Goal: Task Accomplishment & Management: Manage account settings

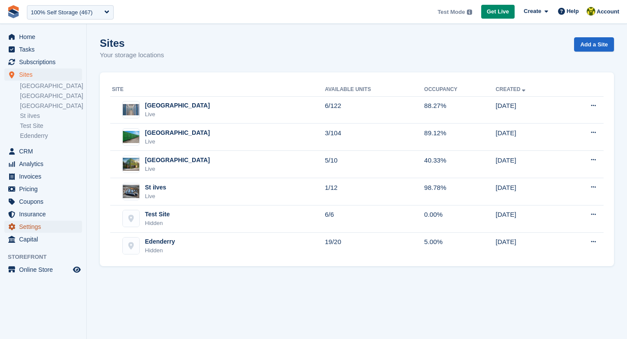
click at [36, 225] on span "Settings" at bounding box center [45, 227] width 52 height 12
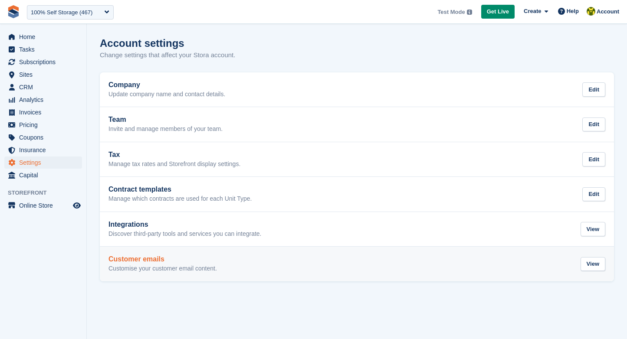
click at [155, 263] on h2 "Customer emails" at bounding box center [162, 260] width 108 height 8
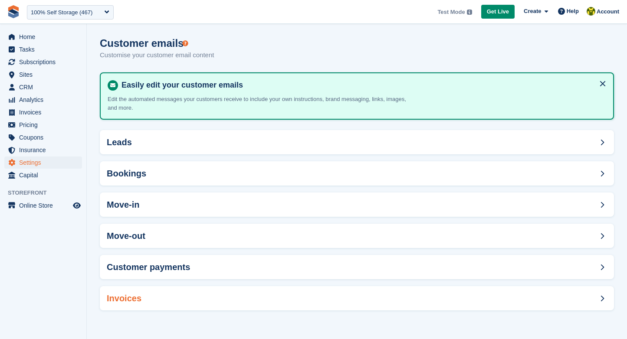
click at [599, 299] on span at bounding box center [602, 298] width 10 height 10
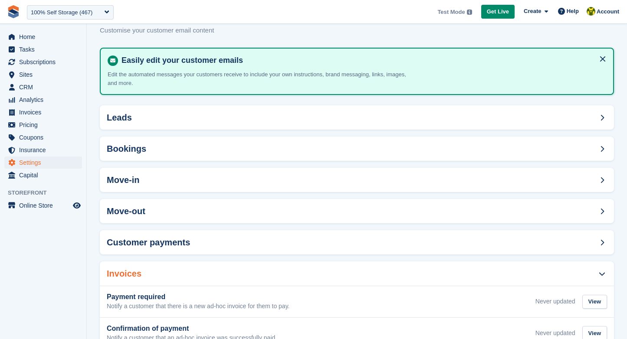
scroll to position [24, 0]
click at [396, 246] on div "Customer payments" at bounding box center [357, 243] width 514 height 24
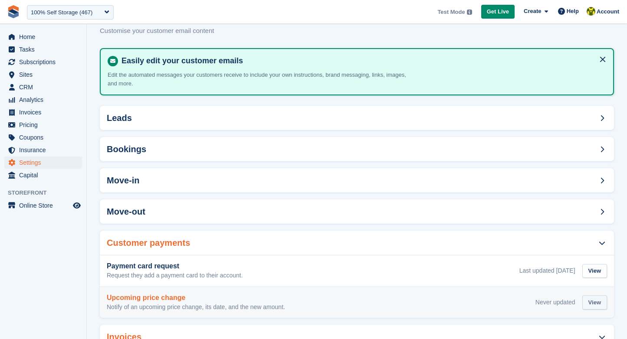
click at [596, 301] on div "View" at bounding box center [594, 303] width 25 height 14
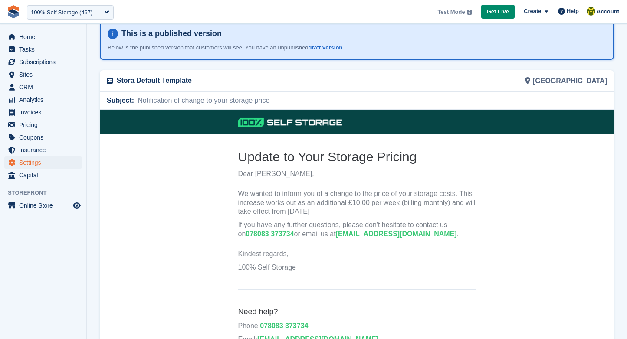
scroll to position [53, 0]
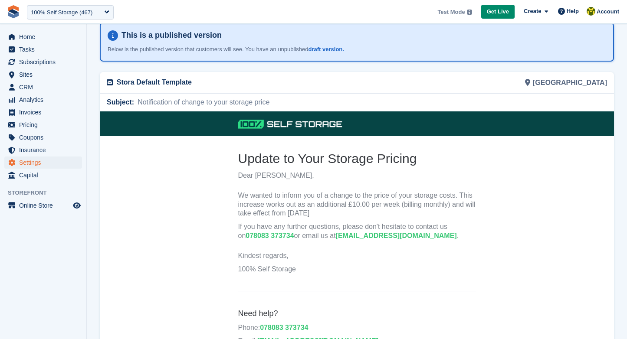
click at [316, 192] on p "We wanted to inform you of a change to the price of your storage costs. This in…" at bounding box center [357, 204] width 238 height 27
click at [335, 198] on p "We wanted to inform you of a change to the price of your storage costs. This in…" at bounding box center [357, 204] width 238 height 27
click at [165, 101] on span "Notification of change to your storage price" at bounding box center [201, 102] width 135 height 10
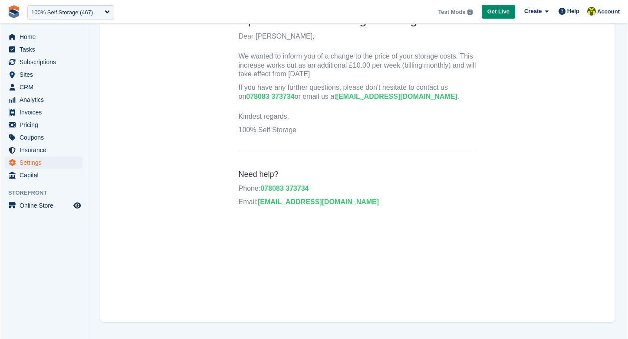
scroll to position [0, 0]
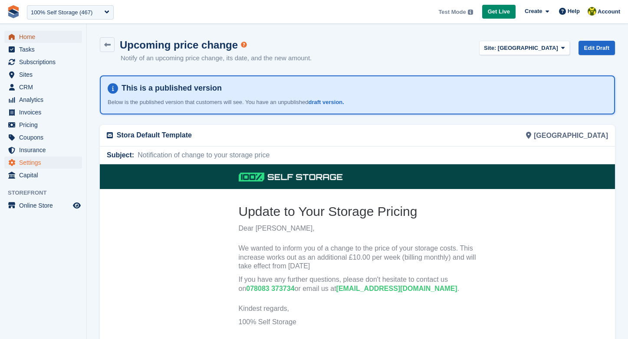
click at [39, 39] on span "Home" at bounding box center [45, 37] width 52 height 12
click at [35, 87] on span "CRM" at bounding box center [45, 87] width 52 height 12
